Goal: Task Accomplishment & Management: Use online tool/utility

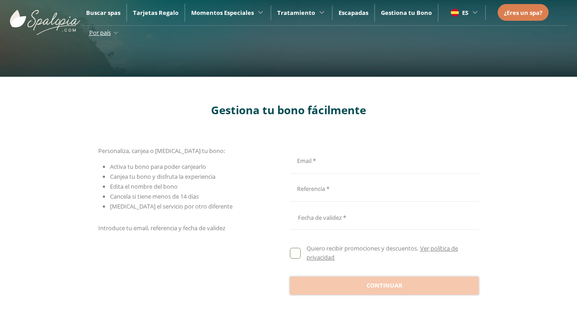
click at [383, 159] on input "Email *" at bounding box center [383, 160] width 186 height 16
type input "**********"
click at [383, 188] on input "Email *" at bounding box center [383, 188] width 186 height 16
type input "**********"
click at [384, 216] on div at bounding box center [384, 216] width 189 height 22
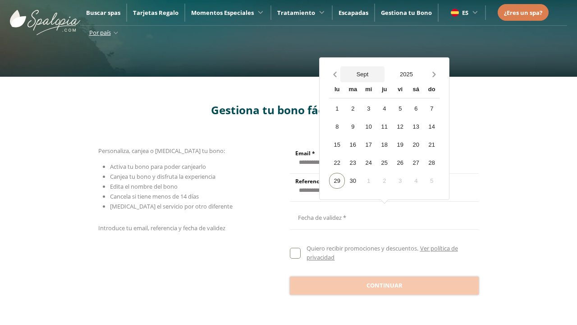
click at [363, 74] on button "Sept" at bounding box center [363, 74] width 44 height 16
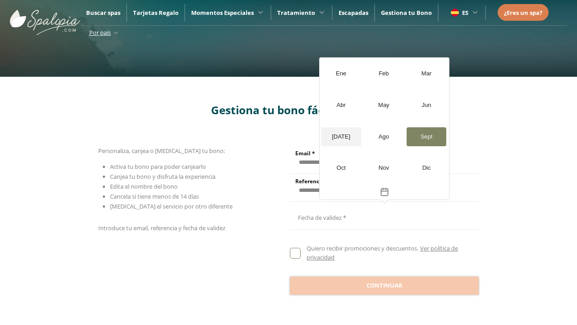
click at [341, 136] on div "[DATE]" at bounding box center [341, 136] width 40 height 19
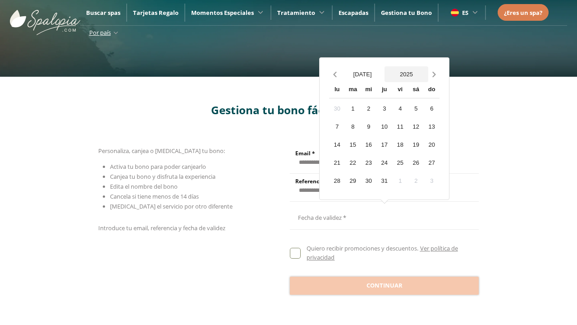
click at [406, 74] on button "2025" at bounding box center [407, 74] width 44 height 16
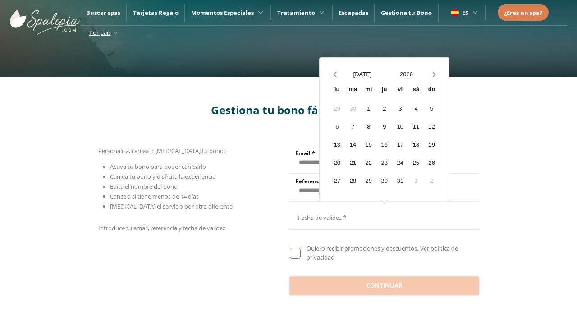
scroll to position [831, 0]
click at [337, 162] on div "20" at bounding box center [337, 163] width 16 height 16
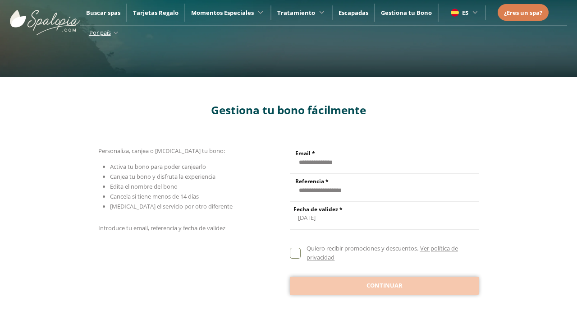
click at [384, 285] on span "Continuar" at bounding box center [385, 285] width 36 height 9
